Goal: Transaction & Acquisition: Download file/media

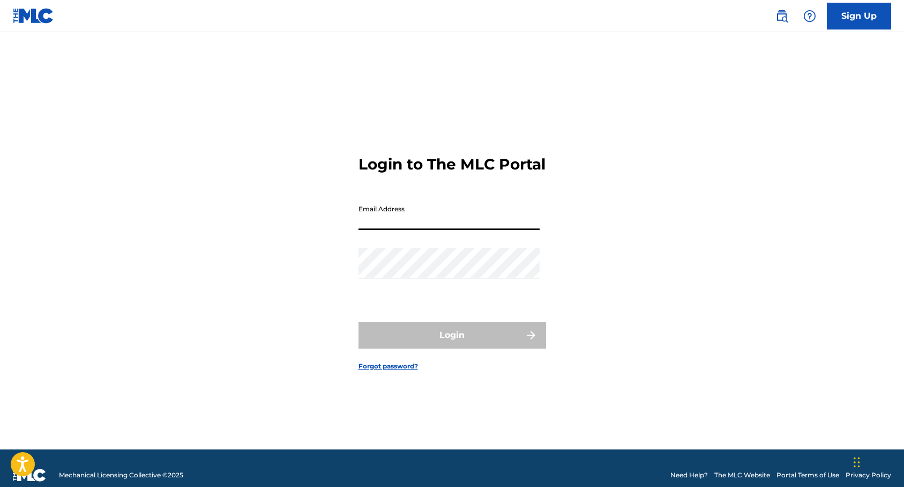
type input "[EMAIL_ADDRESS][DOMAIN_NAME]"
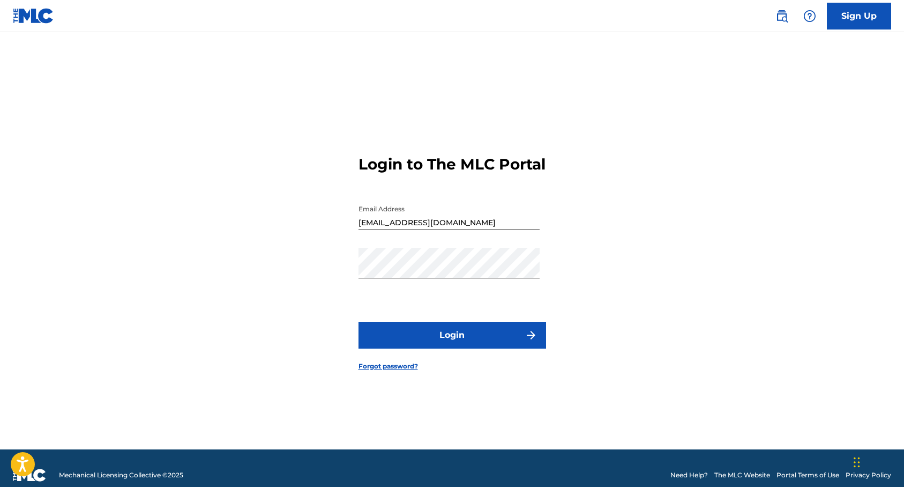
click at [460, 346] on button "Login" at bounding box center [452, 335] width 188 height 27
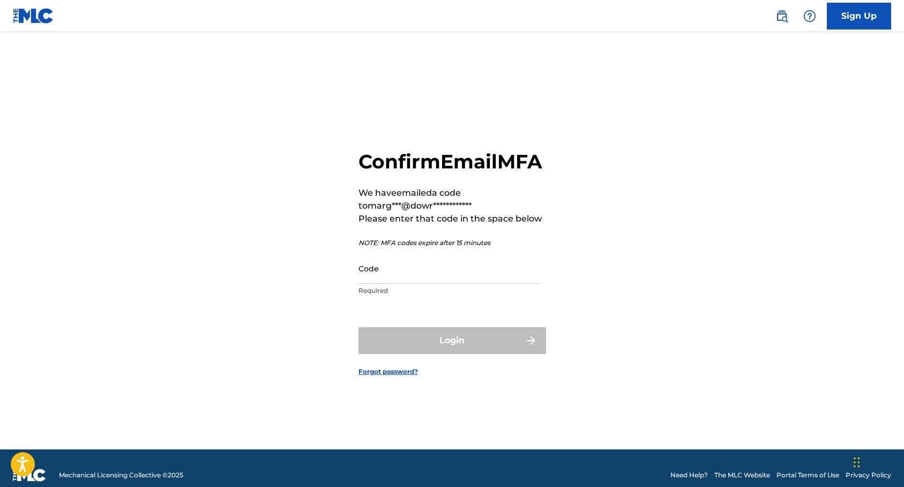
click at [425, 283] on input "Code" at bounding box center [448, 268] width 181 height 31
click at [414, 279] on input "Code" at bounding box center [448, 268] width 181 height 31
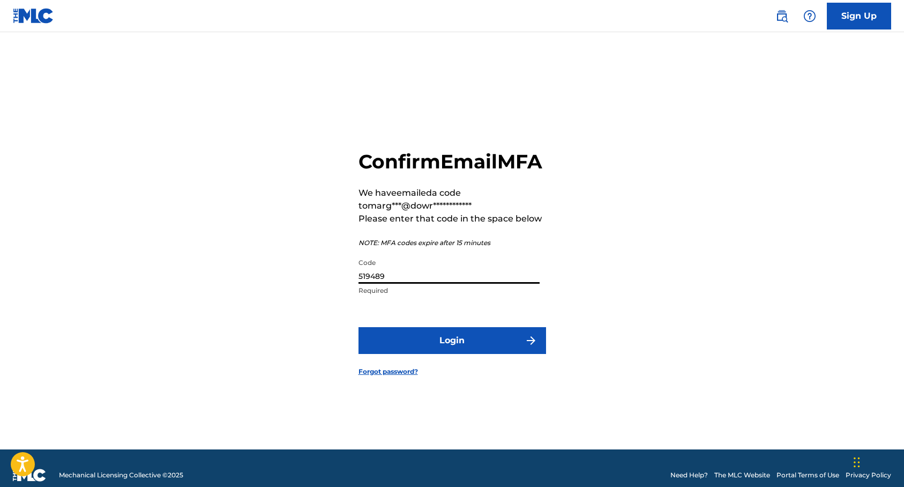
type input "519489"
click at [497, 354] on button "Login" at bounding box center [452, 340] width 188 height 27
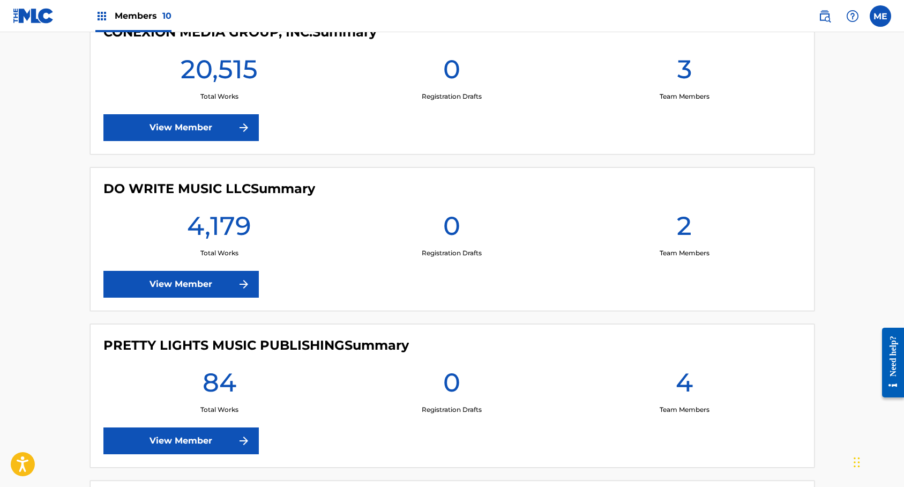
scroll to position [1167, 0]
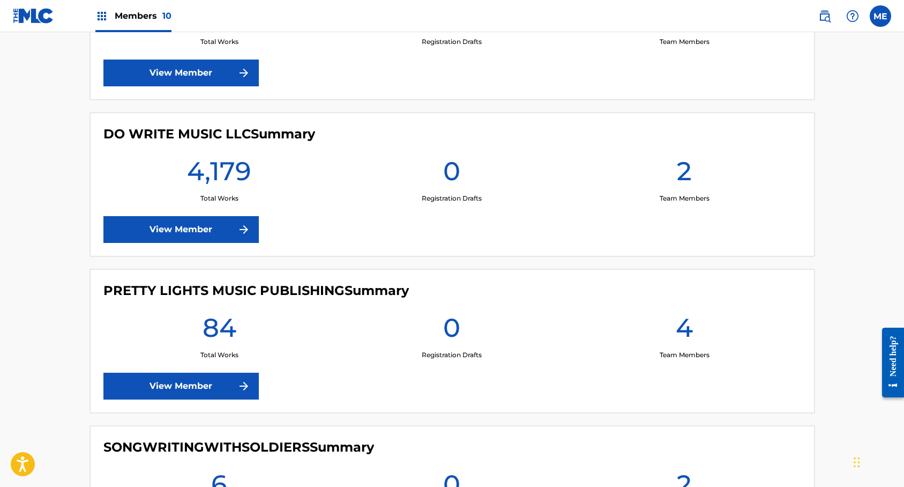
click at [223, 238] on link "View Member" at bounding box center [180, 229] width 155 height 27
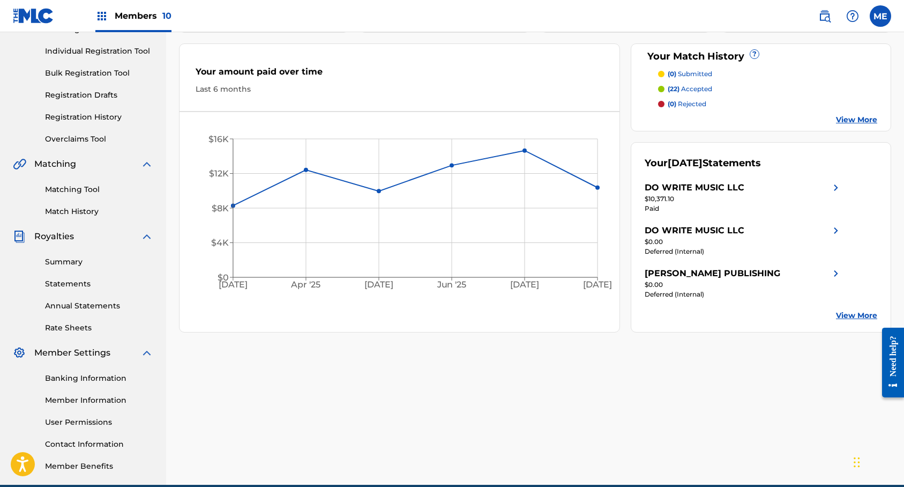
scroll to position [178, 0]
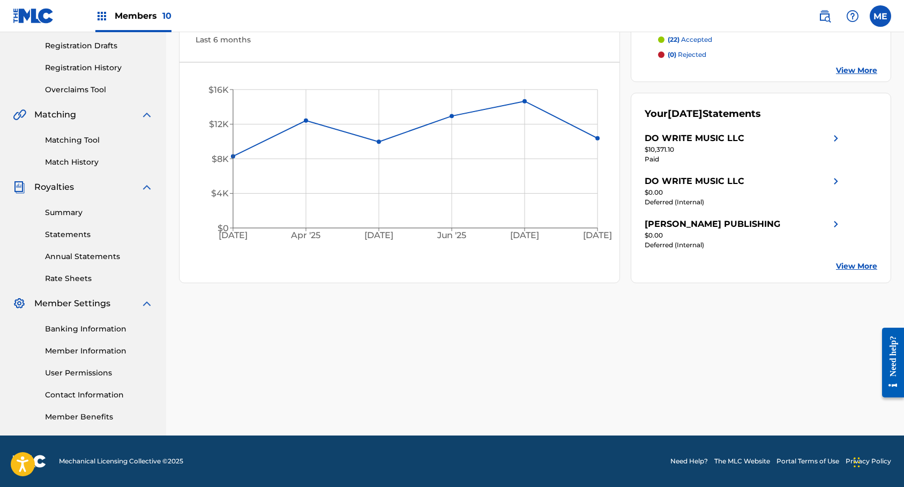
click at [88, 235] on link "Statements" at bounding box center [99, 234] width 108 height 11
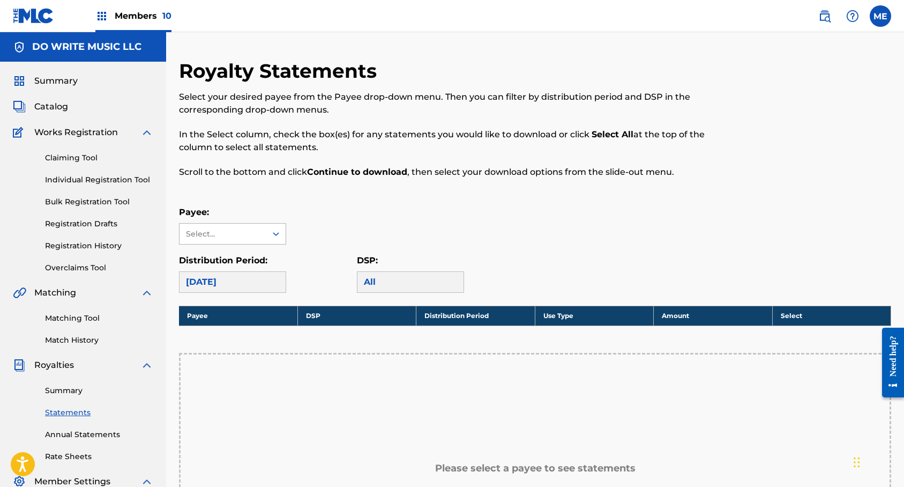
click at [275, 236] on icon at bounding box center [276, 233] width 11 height 11
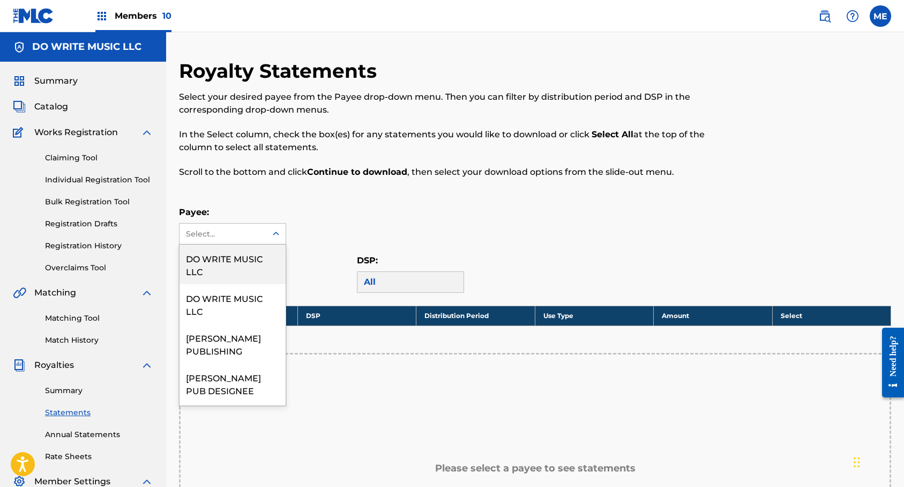
scroll to position [77, 0]
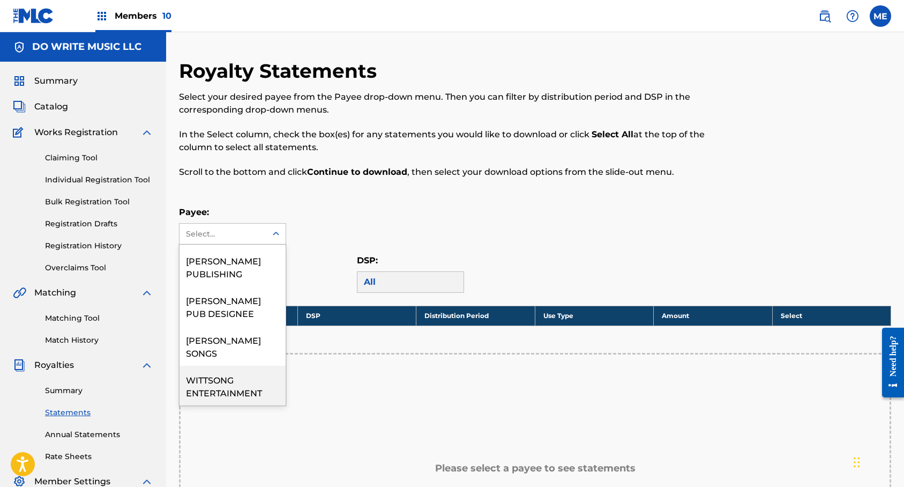
click at [252, 387] on div "WITTSONG ENTERTAINMENT" at bounding box center [233, 385] width 106 height 40
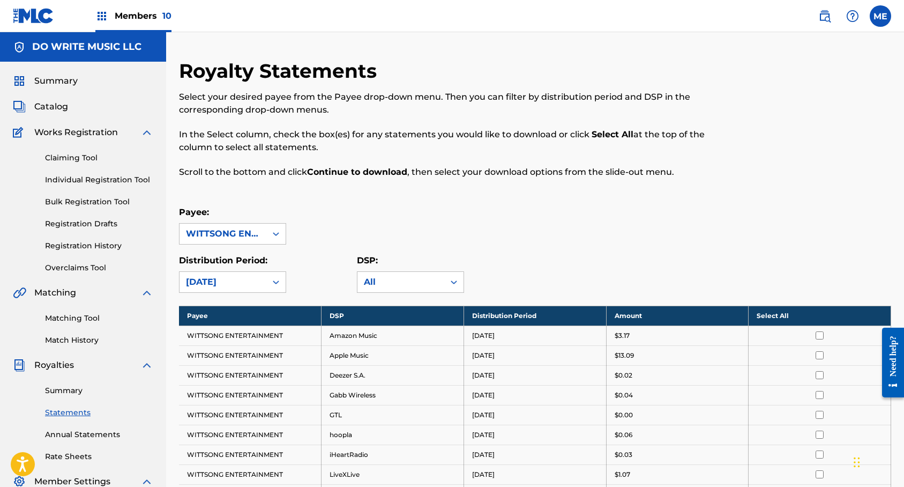
click at [790, 318] on th "Select All" at bounding box center [820, 315] width 143 height 20
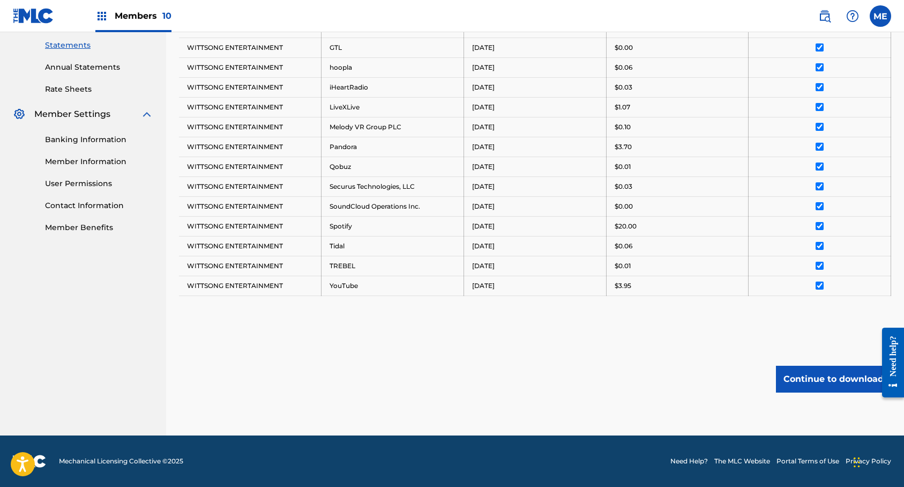
scroll to position [361, 0]
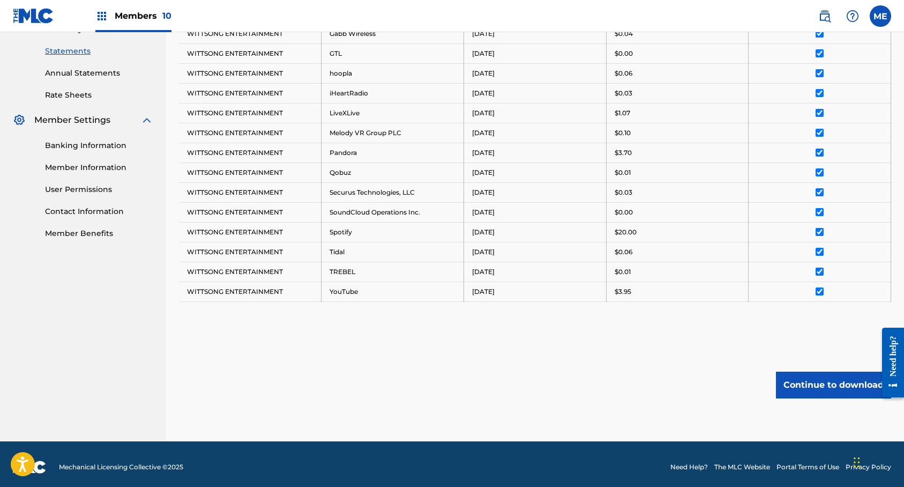
click at [840, 386] on button "Continue to download" at bounding box center [833, 384] width 115 height 27
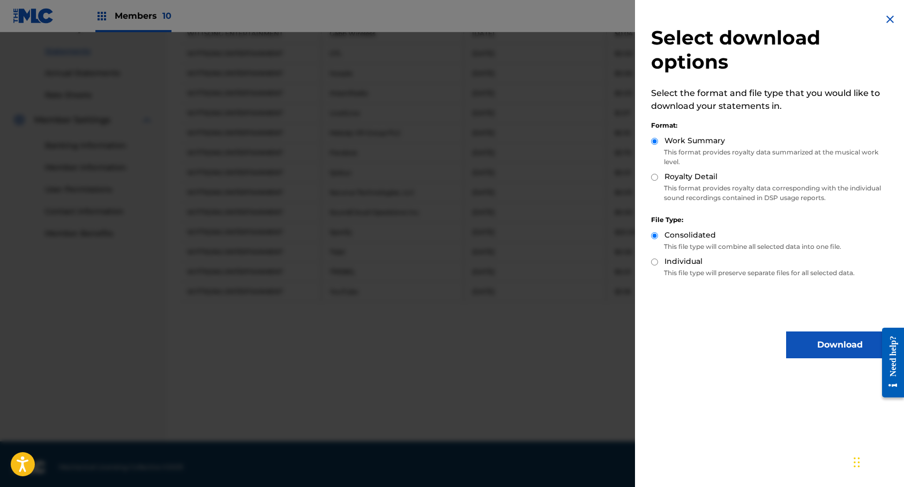
click at [656, 178] on input "Royalty Detail" at bounding box center [654, 177] width 7 height 7
radio input "true"
click at [807, 343] on button "Download" at bounding box center [839, 344] width 107 height 27
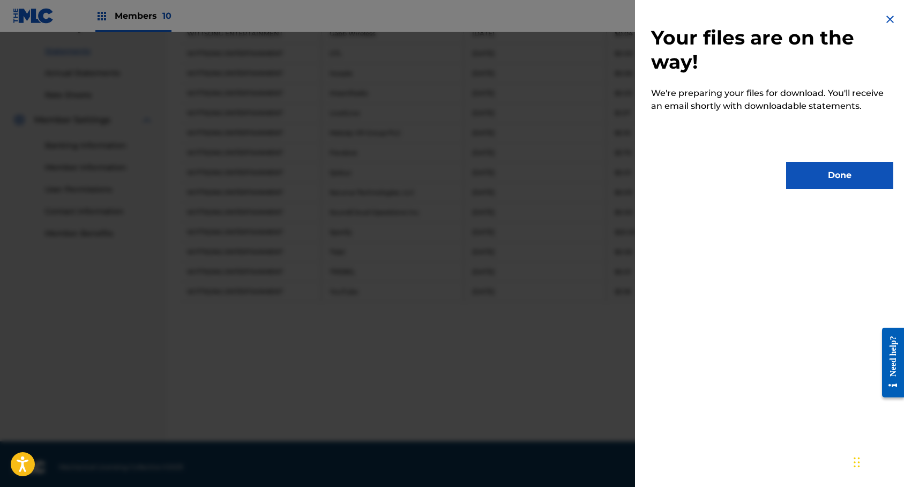
click at [858, 184] on button "Done" at bounding box center [839, 175] width 107 height 27
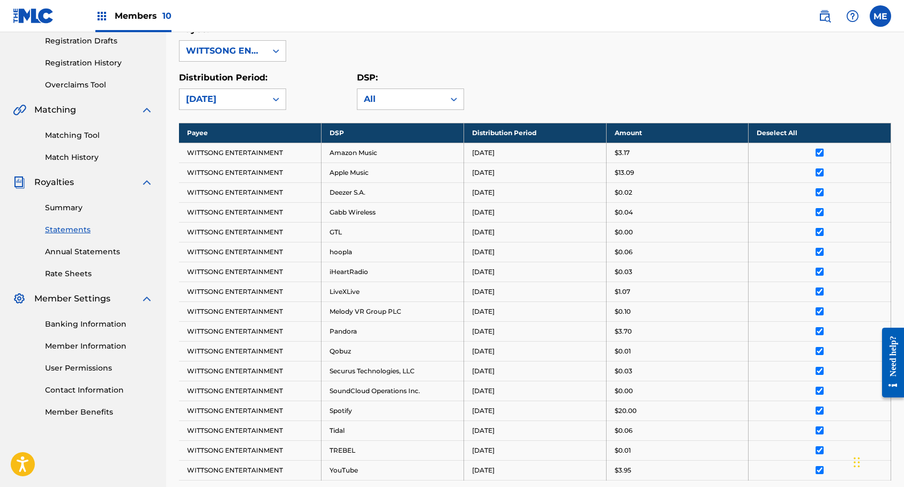
scroll to position [173, 0]
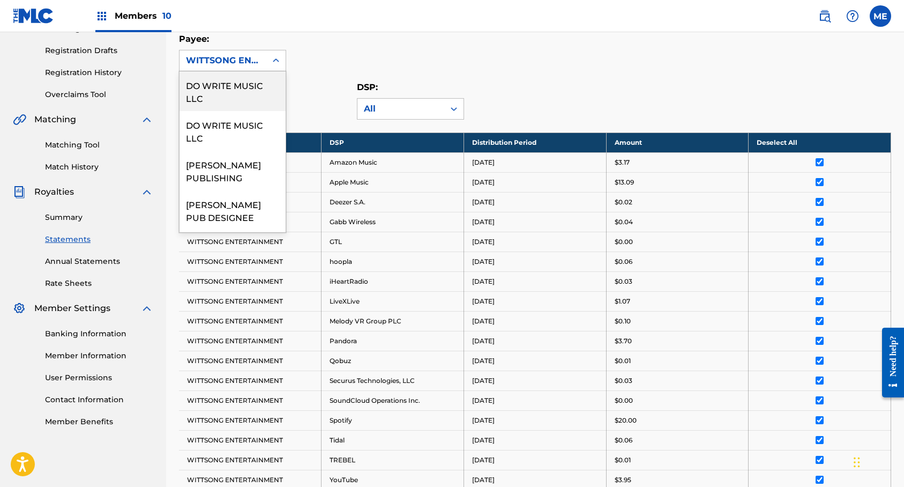
click at [273, 64] on icon at bounding box center [276, 60] width 11 height 11
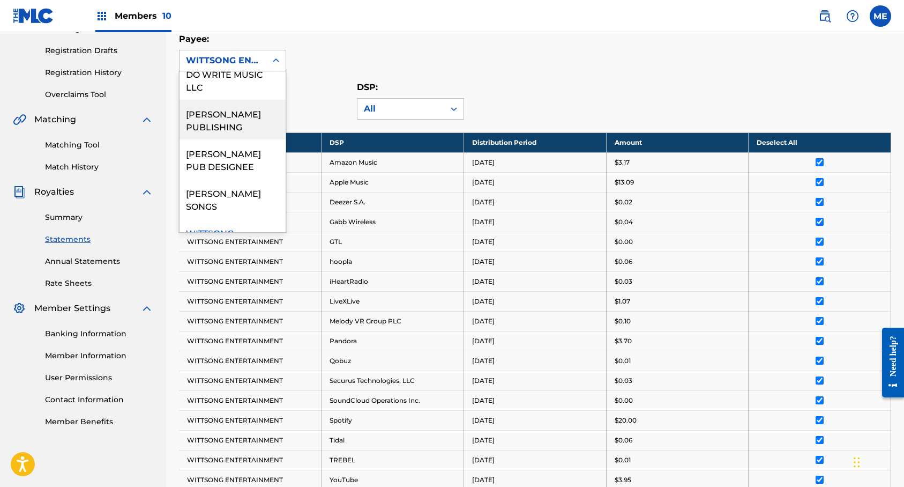
scroll to position [77, 0]
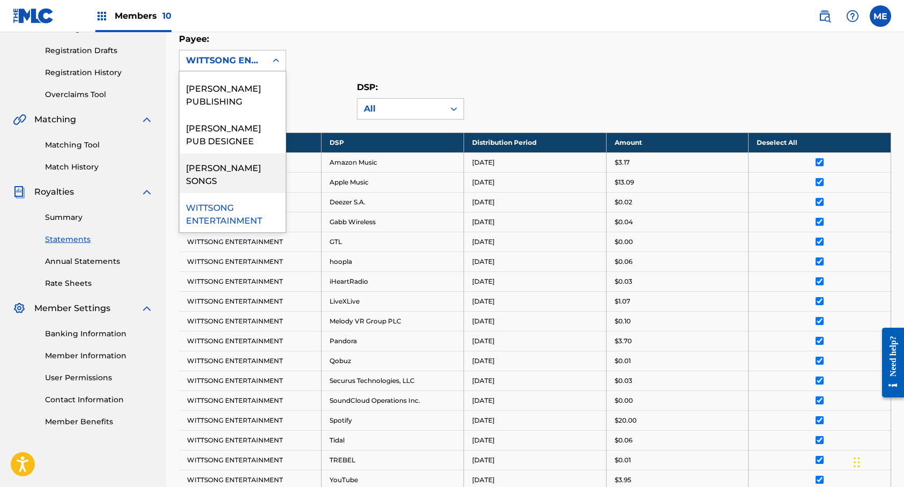
click at [259, 177] on div "[PERSON_NAME] SONGS" at bounding box center [233, 173] width 106 height 40
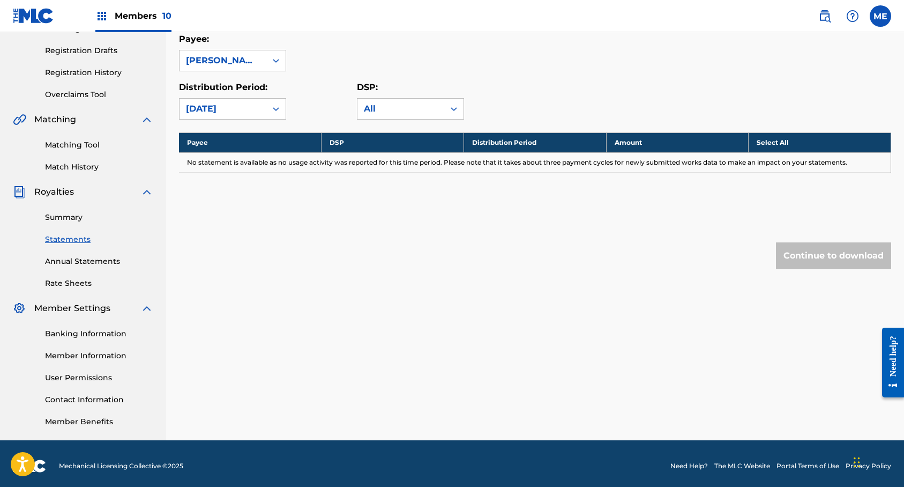
click at [887, 16] on label at bounding box center [880, 15] width 21 height 21
click at [880, 16] on input "ME [PERSON_NAME] [EMAIL_ADDRESS][DOMAIN_NAME] Notification Preferences Profile …" at bounding box center [880, 16] width 0 height 0
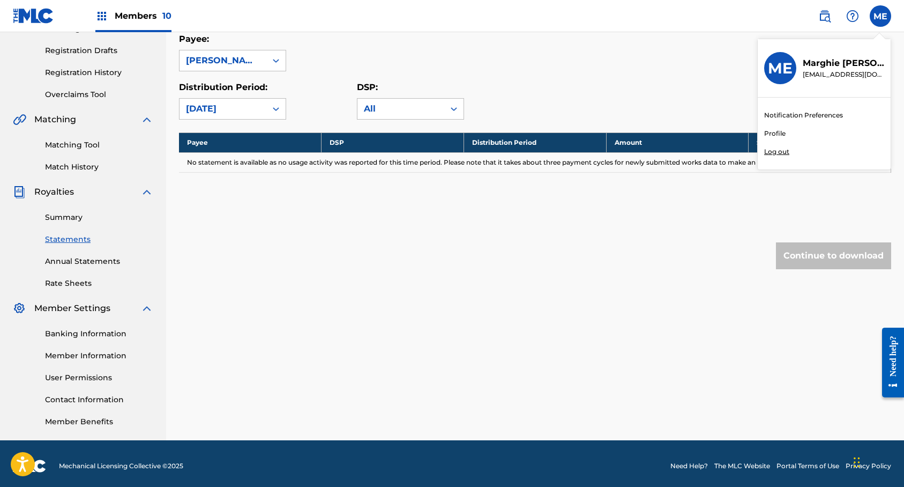
click at [774, 151] on p "Log out" at bounding box center [776, 152] width 25 height 10
click at [880, 16] on input "ME [PERSON_NAME] [EMAIL_ADDRESS][DOMAIN_NAME] Notification Preferences Profile …" at bounding box center [880, 16] width 0 height 0
